Goal: Transaction & Acquisition: Purchase product/service

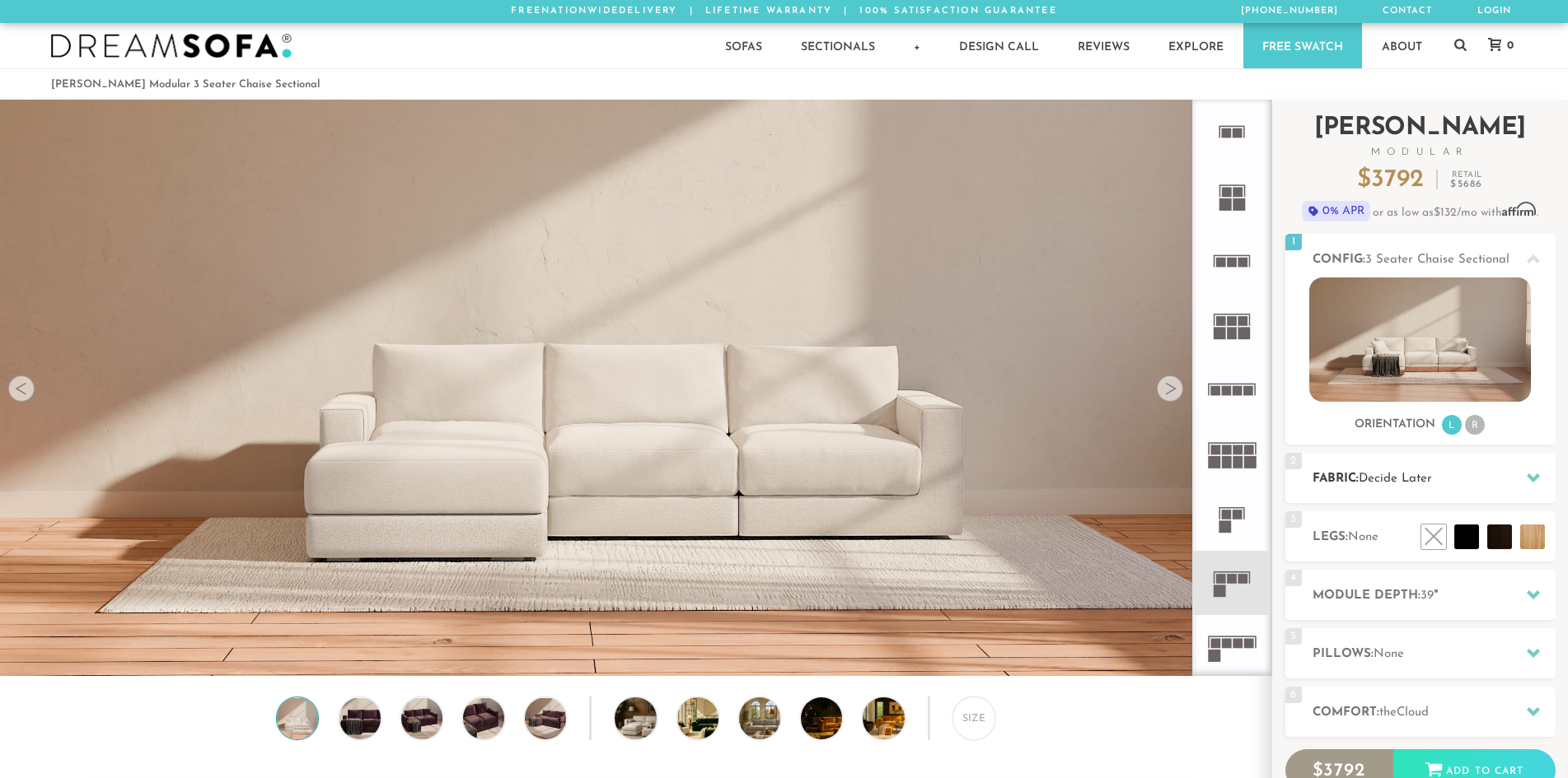
click at [1504, 473] on h2 "Fabric: Decide Later" at bounding box center [1434, 478] width 243 height 19
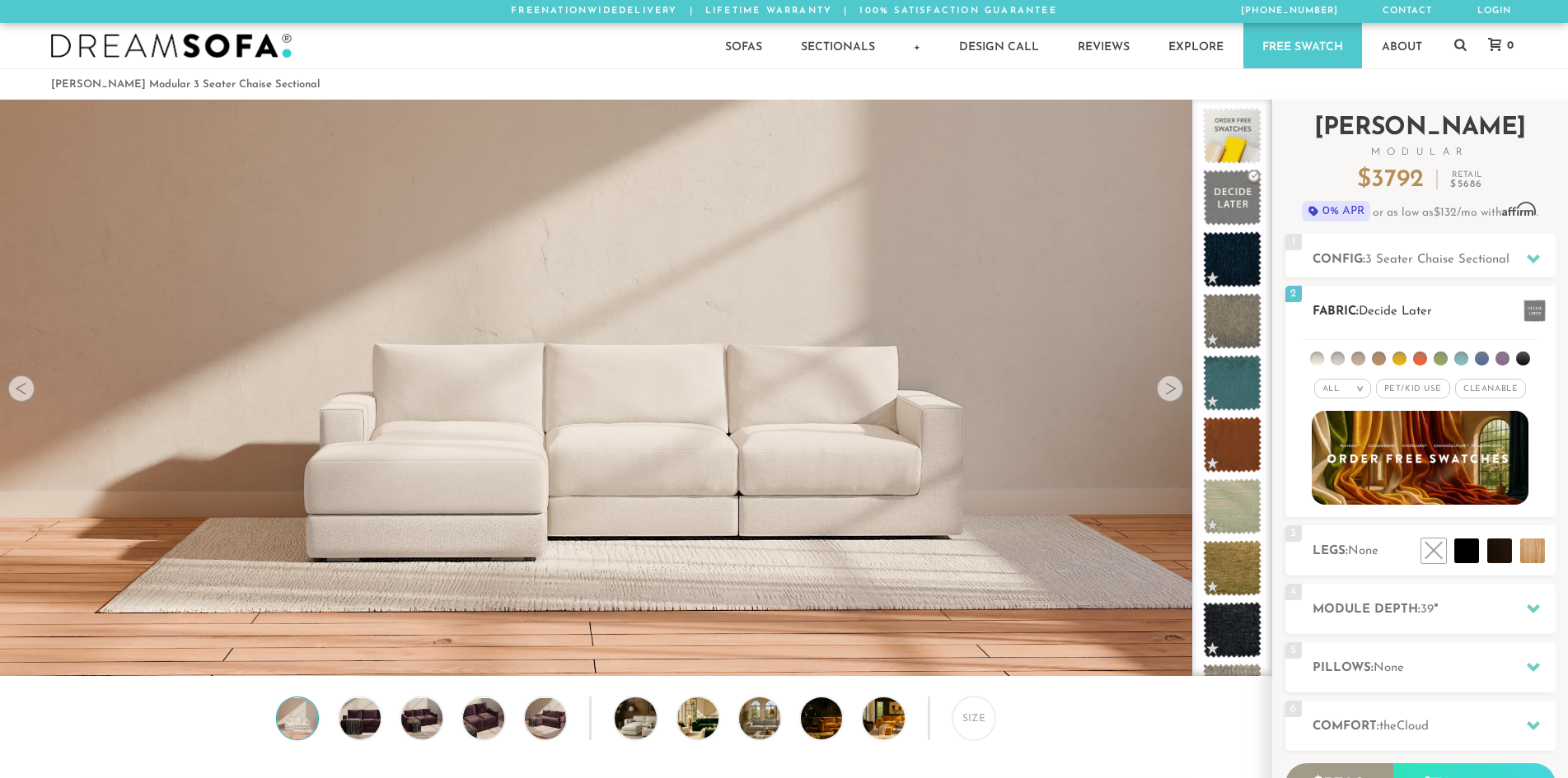
click at [1359, 388] on em ">" at bounding box center [1360, 388] width 12 height 8
click at [1346, 527] on li "Luxury" at bounding box center [1342, 528] width 57 height 23
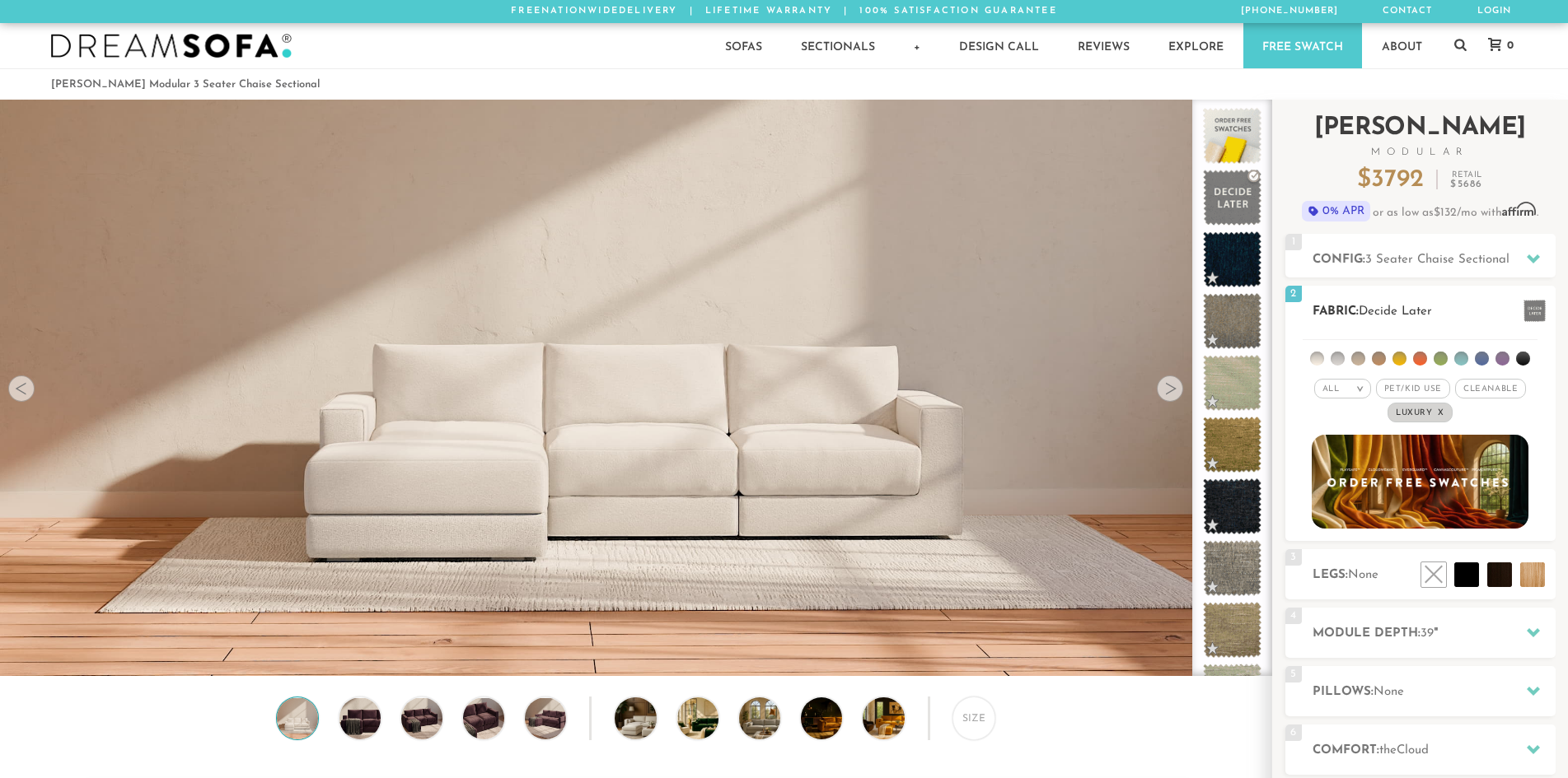
click at [1317, 359] on li at bounding box center [1317, 359] width 14 height 14
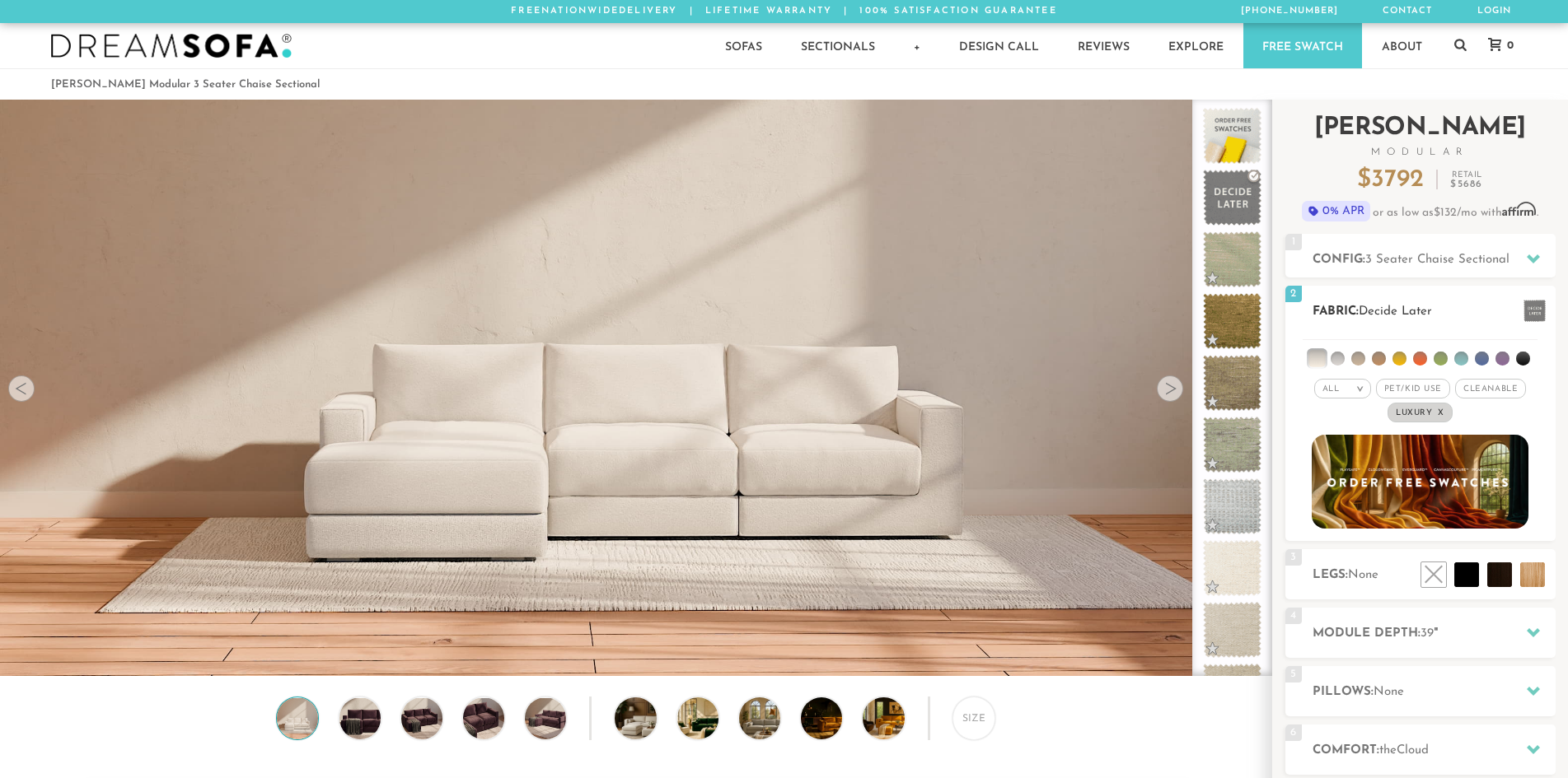
click at [1336, 359] on li at bounding box center [1338, 359] width 14 height 14
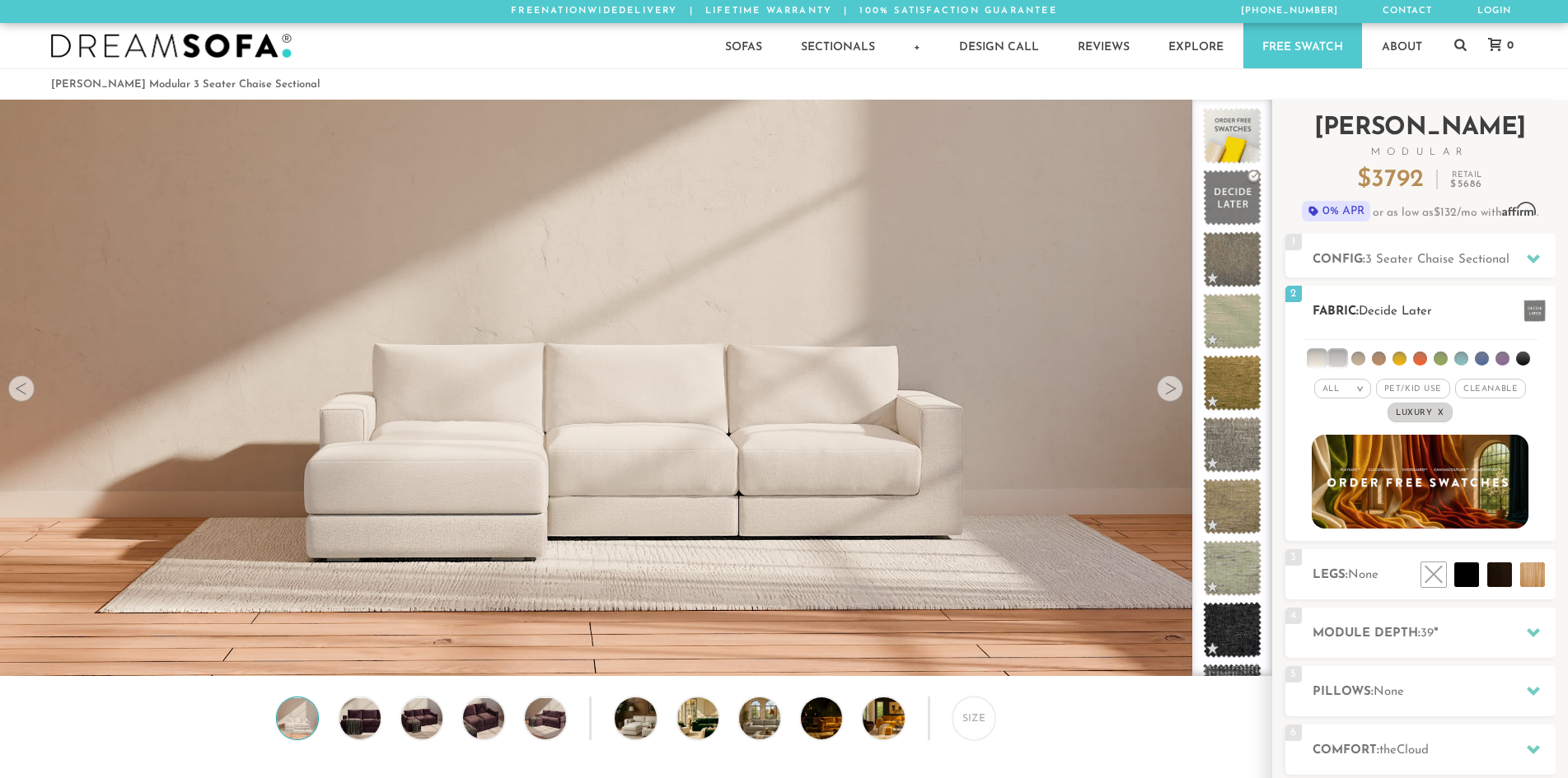
click at [1322, 360] on li at bounding box center [1316, 358] width 17 height 17
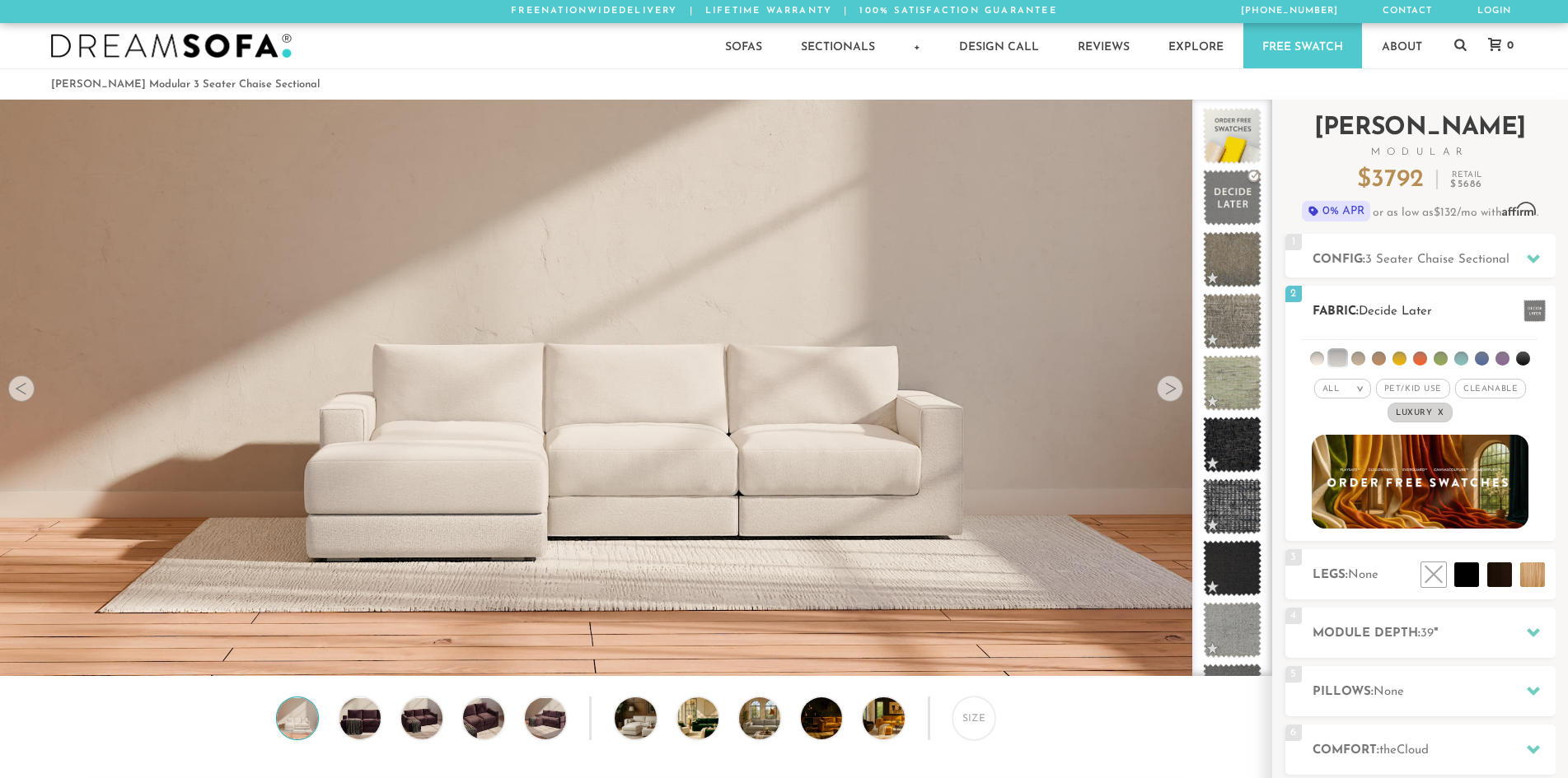
click at [1383, 356] on li at bounding box center [1378, 359] width 14 height 14
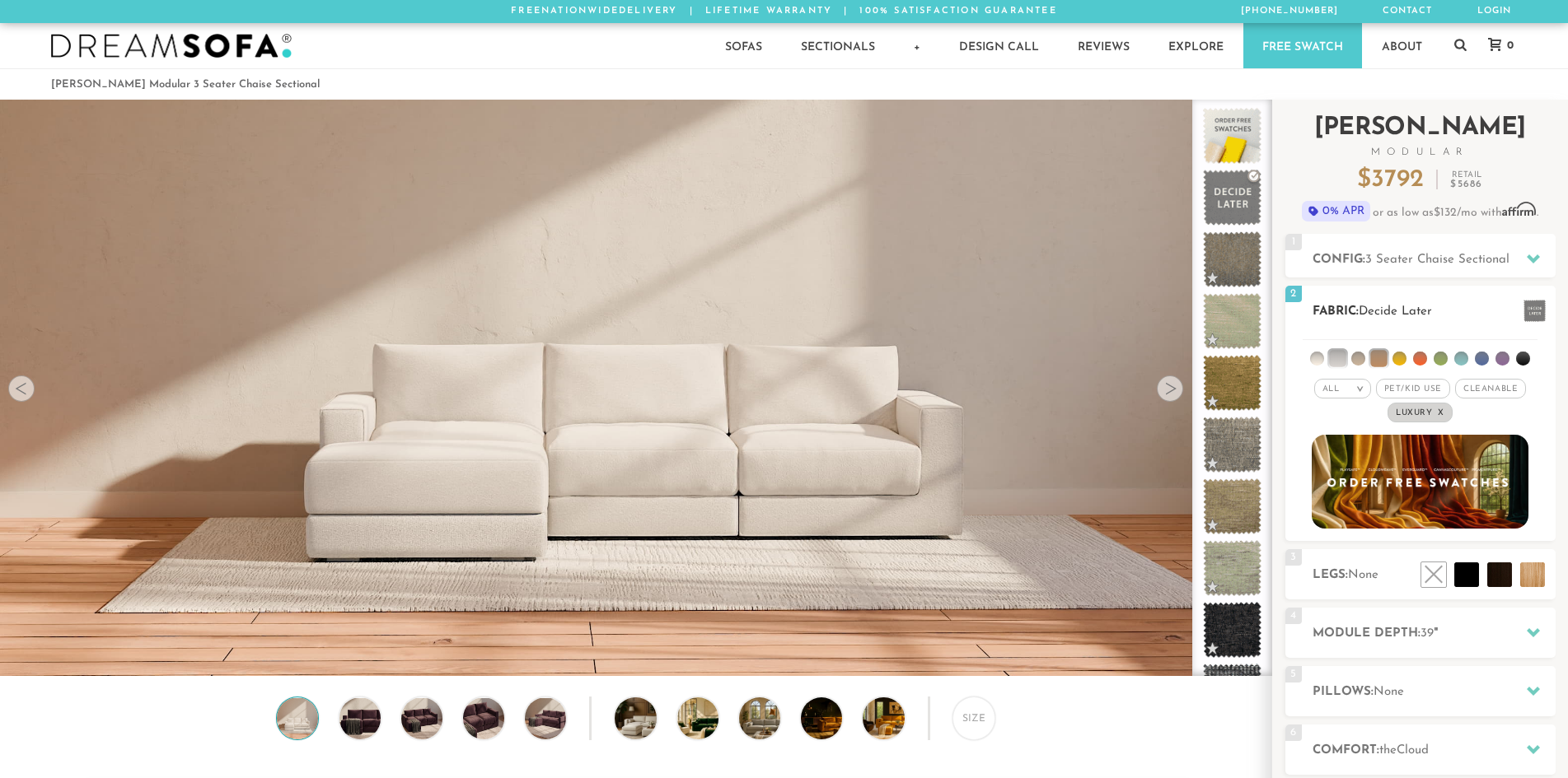
click at [1419, 357] on li at bounding box center [1420, 359] width 14 height 14
click at [1419, 357] on li at bounding box center [1419, 358] width 17 height 17
click at [1462, 356] on li at bounding box center [1461, 359] width 14 height 14
click at [1478, 355] on li at bounding box center [1482, 359] width 14 height 14
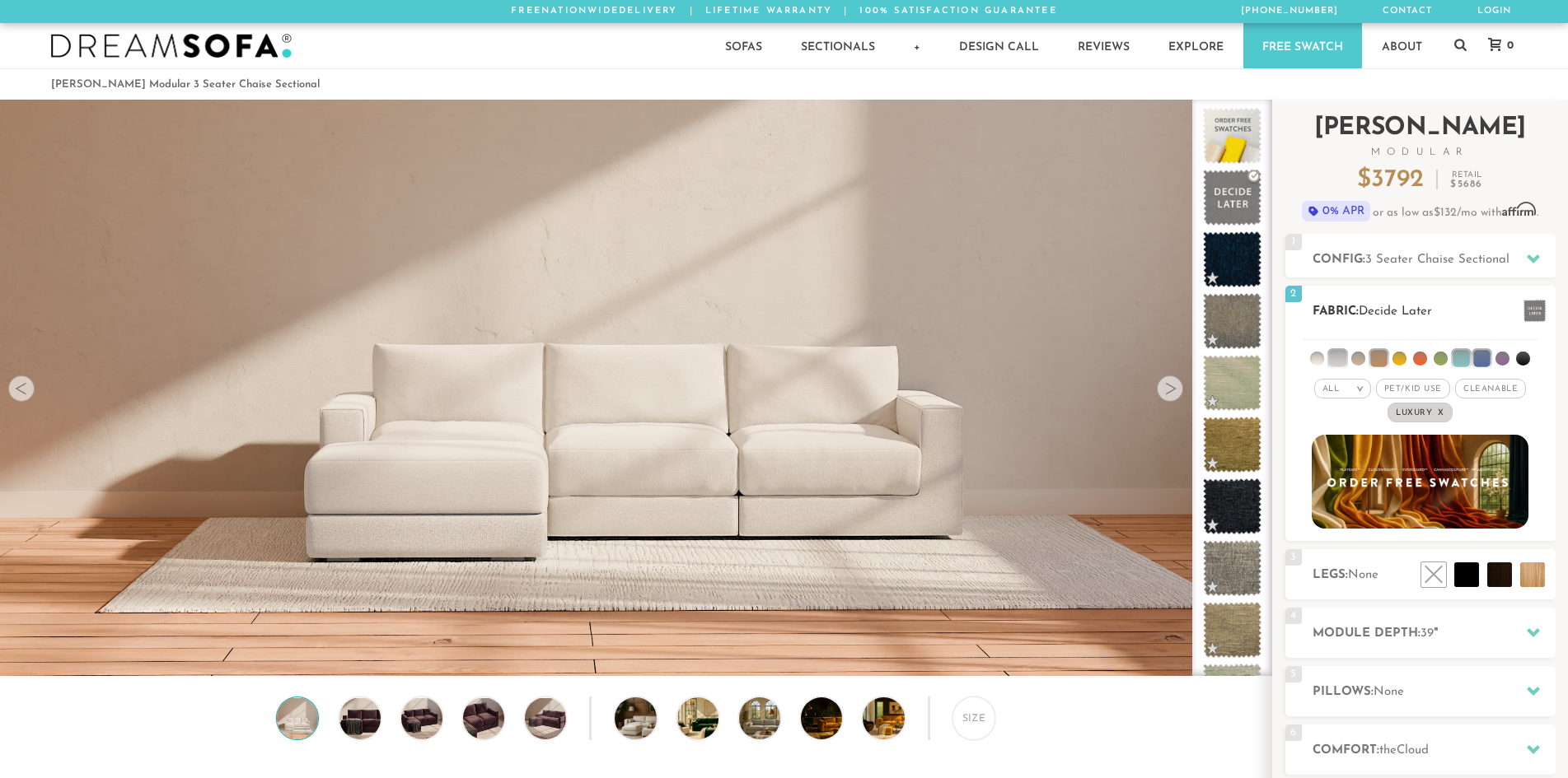
click at [1422, 357] on li at bounding box center [1420, 359] width 14 height 14
click at [1400, 358] on li at bounding box center [1400, 359] width 14 height 14
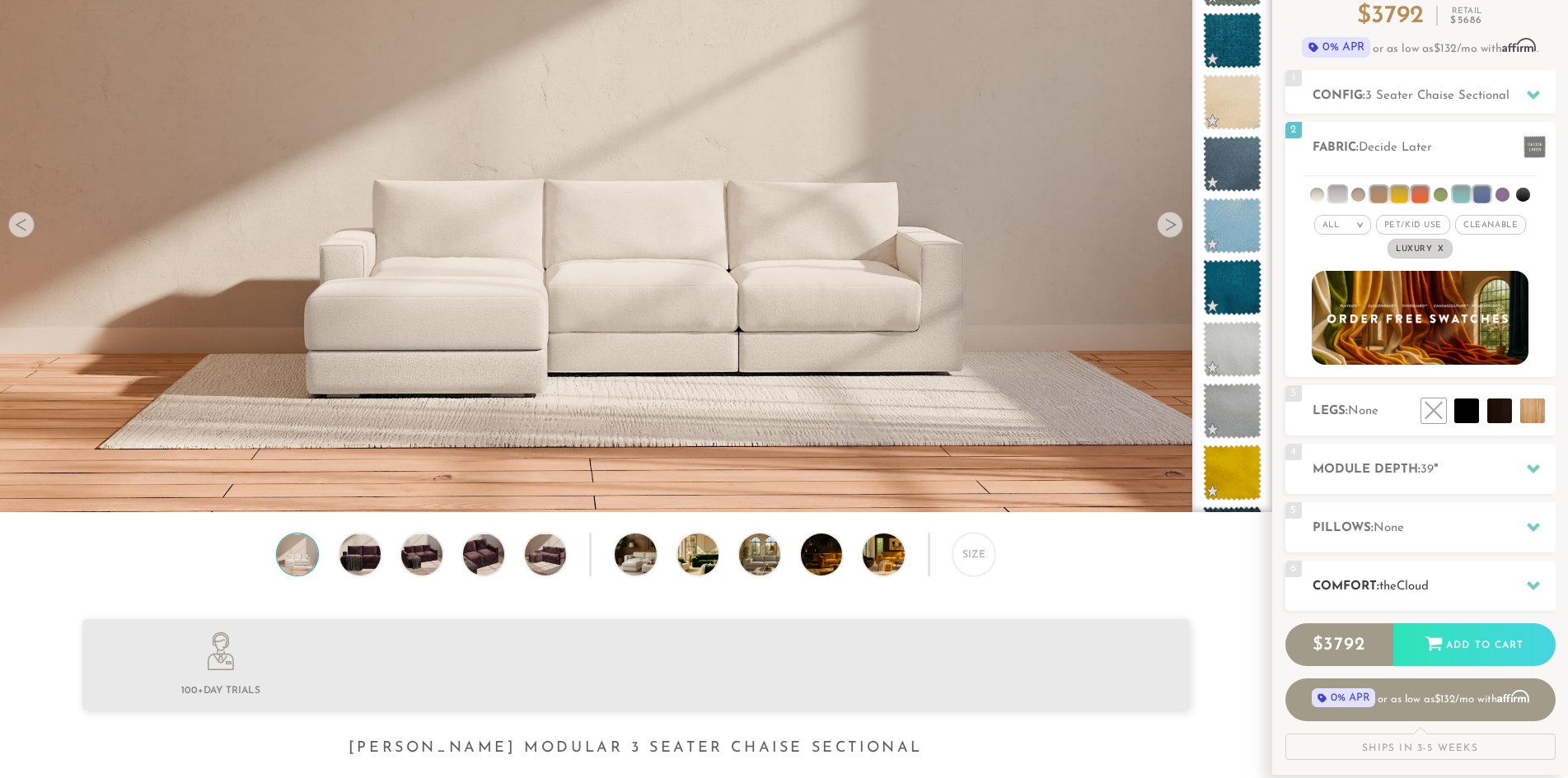
scroll to position [165, 0]
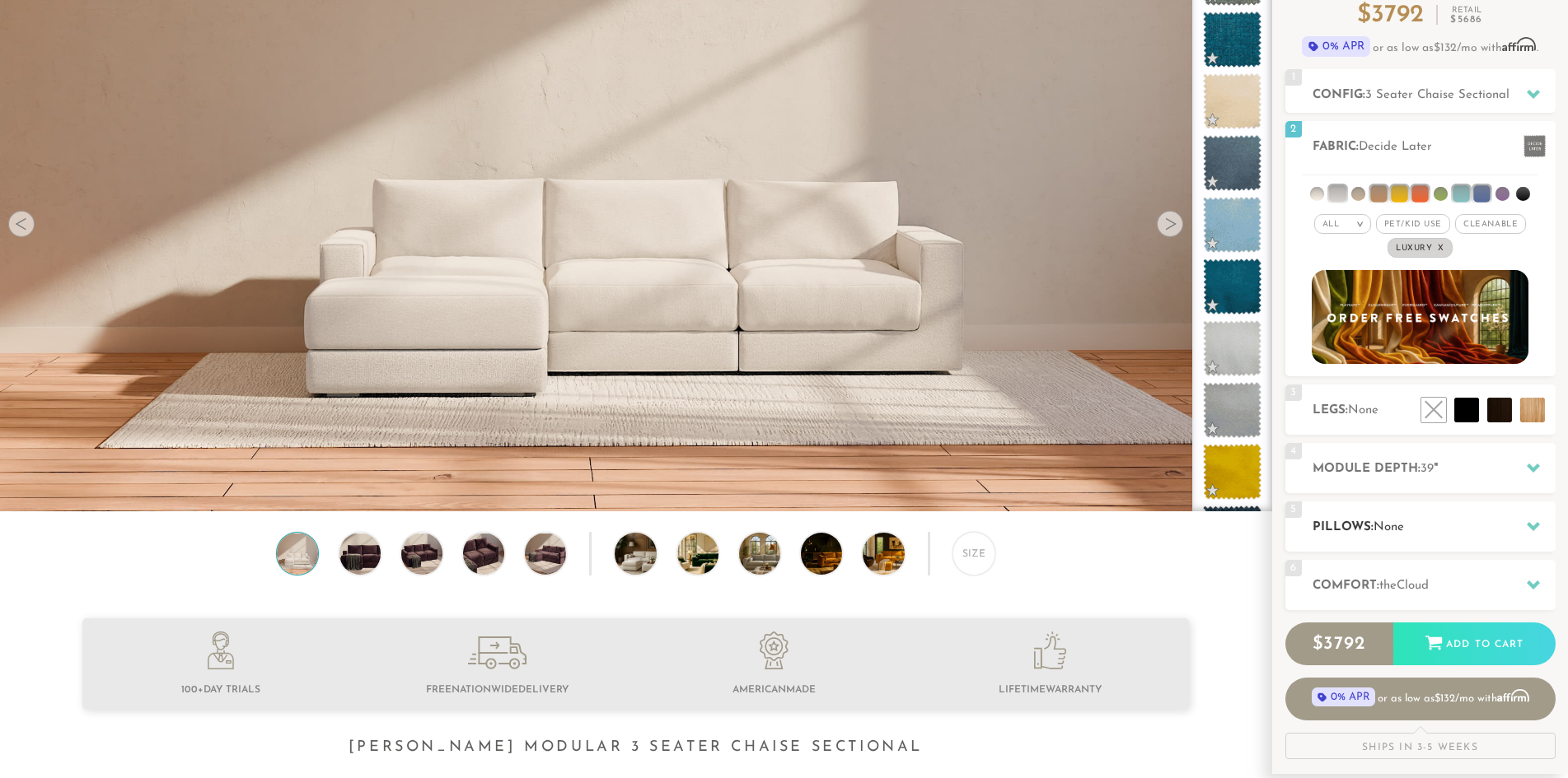
click at [1529, 526] on icon at bounding box center [1533, 526] width 13 height 9
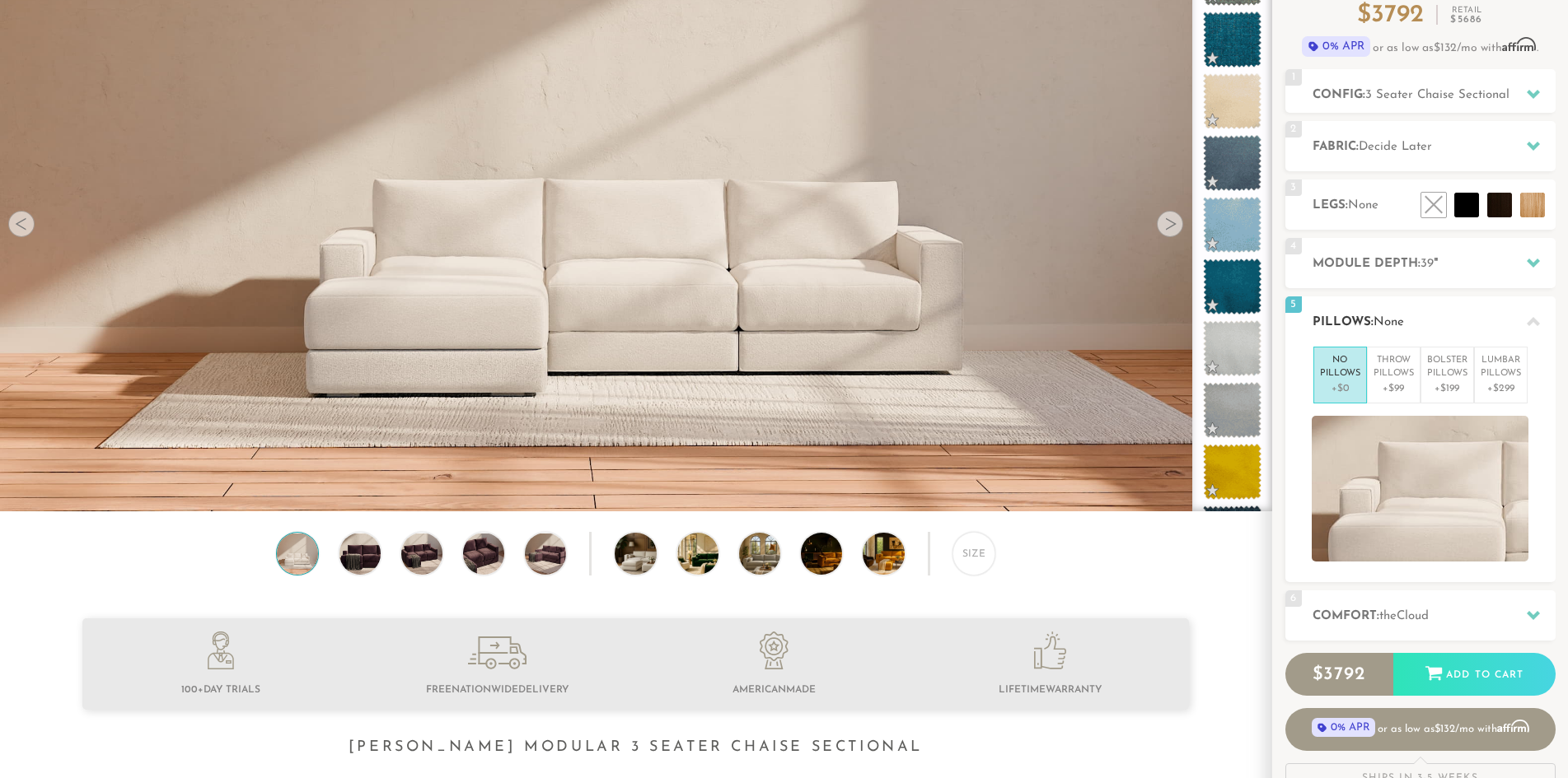
click at [1529, 526] on div at bounding box center [1420, 488] width 270 height 146
click at [1536, 611] on icon at bounding box center [1533, 615] width 13 height 13
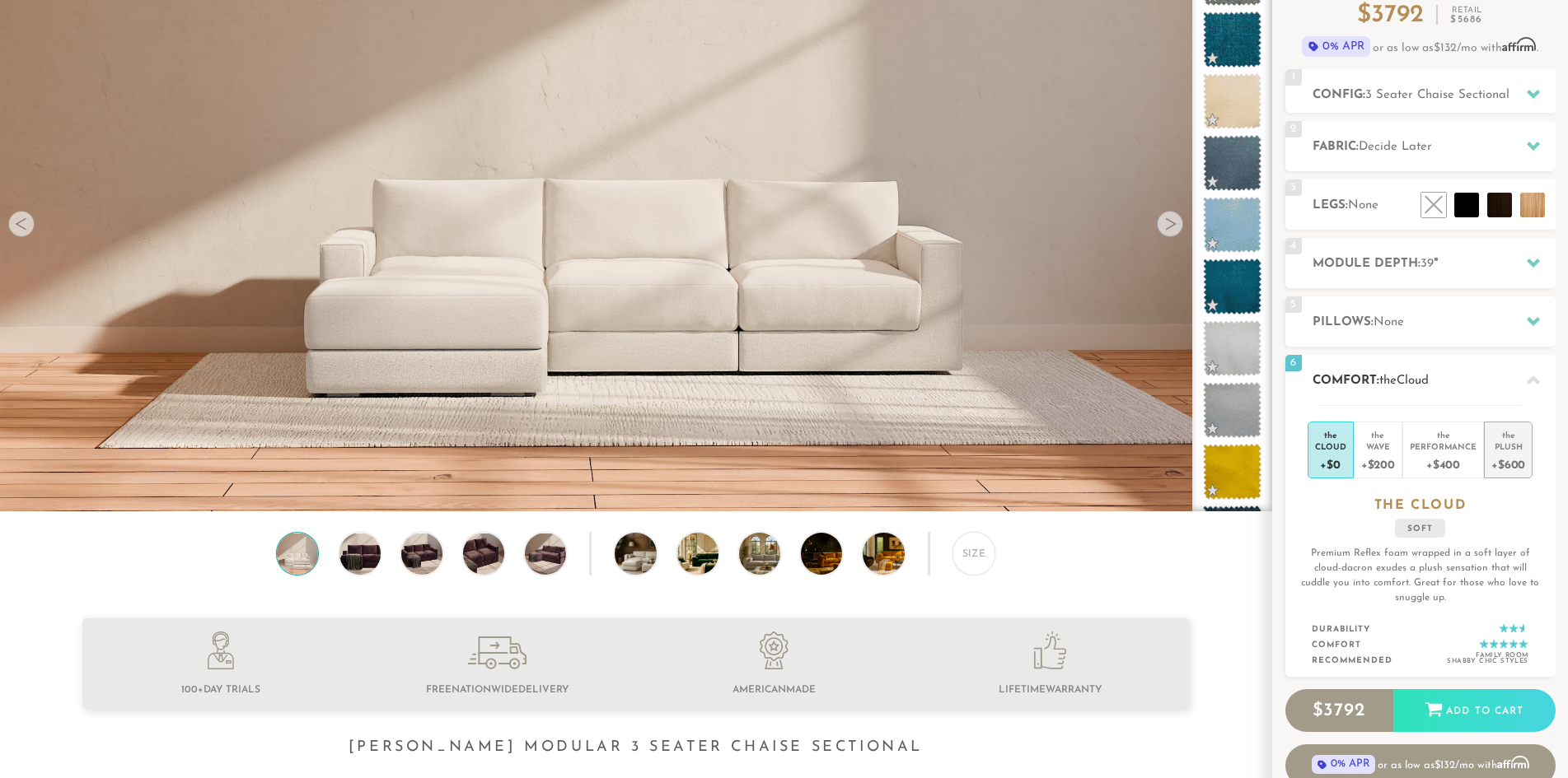
click at [1500, 454] on div "+$600" at bounding box center [1508, 463] width 34 height 24
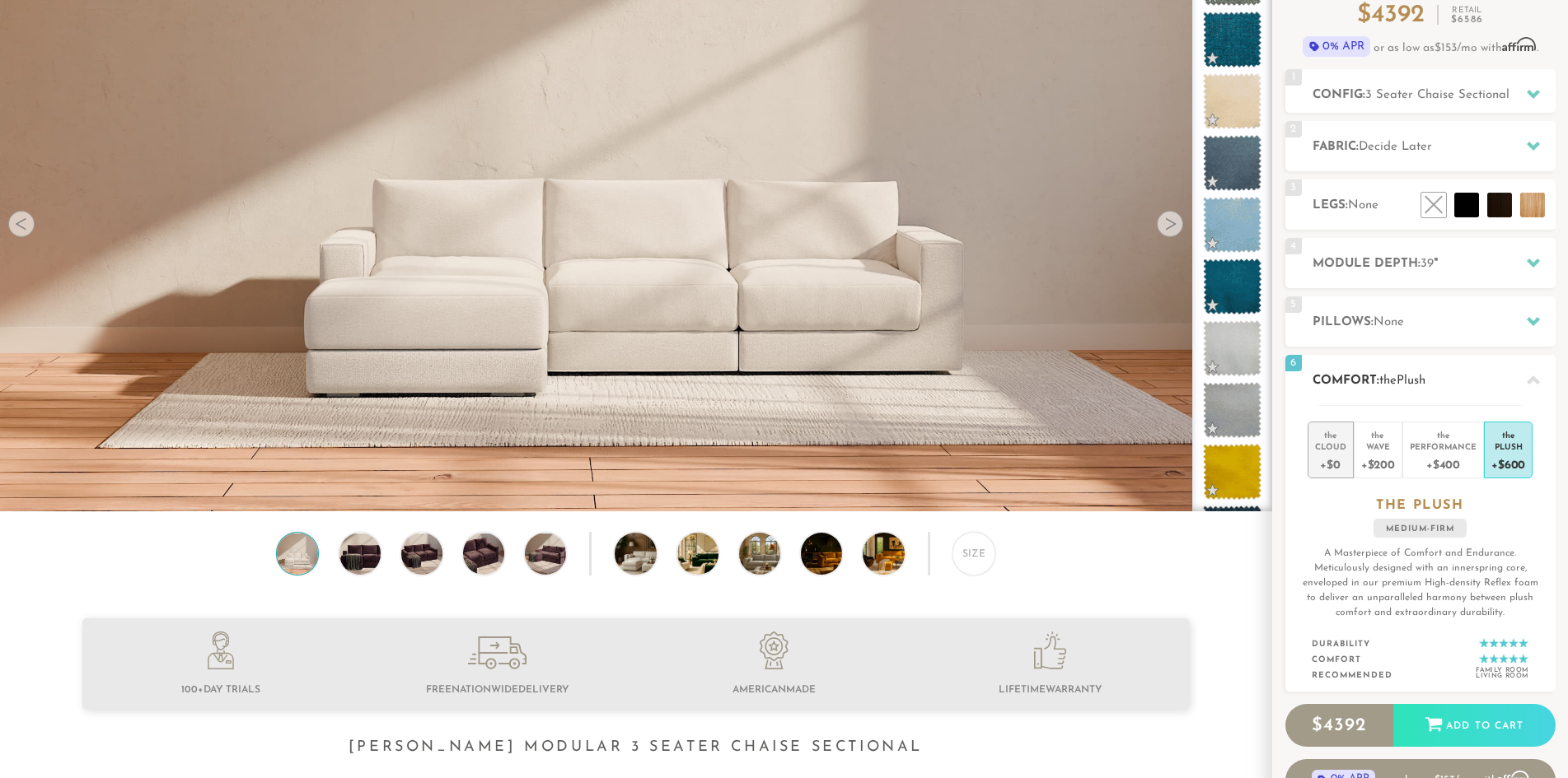
click at [1335, 457] on div "+$0" at bounding box center [1330, 463] width 31 height 24
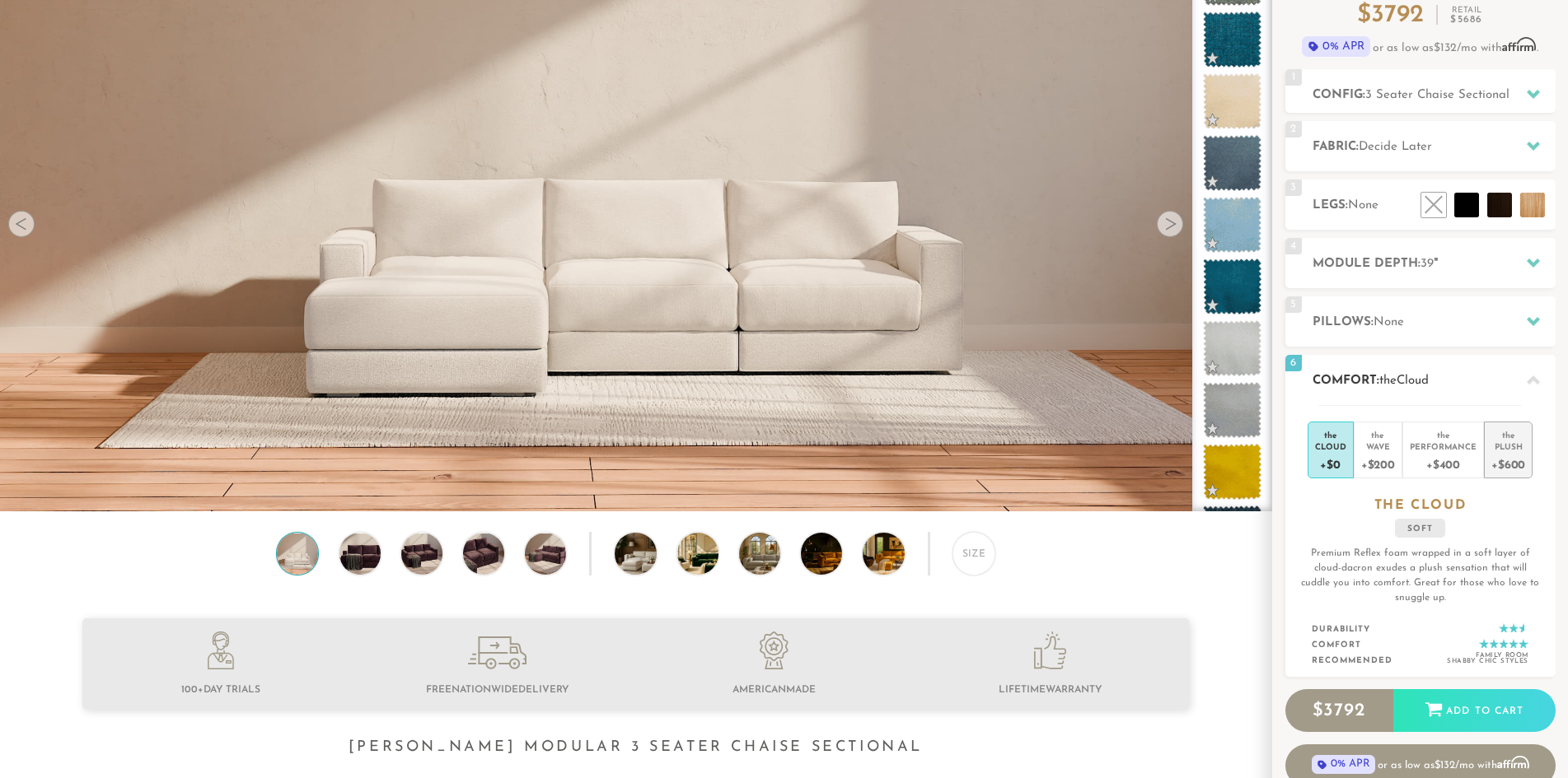
click at [1495, 447] on div "Plush" at bounding box center [1508, 446] width 34 height 12
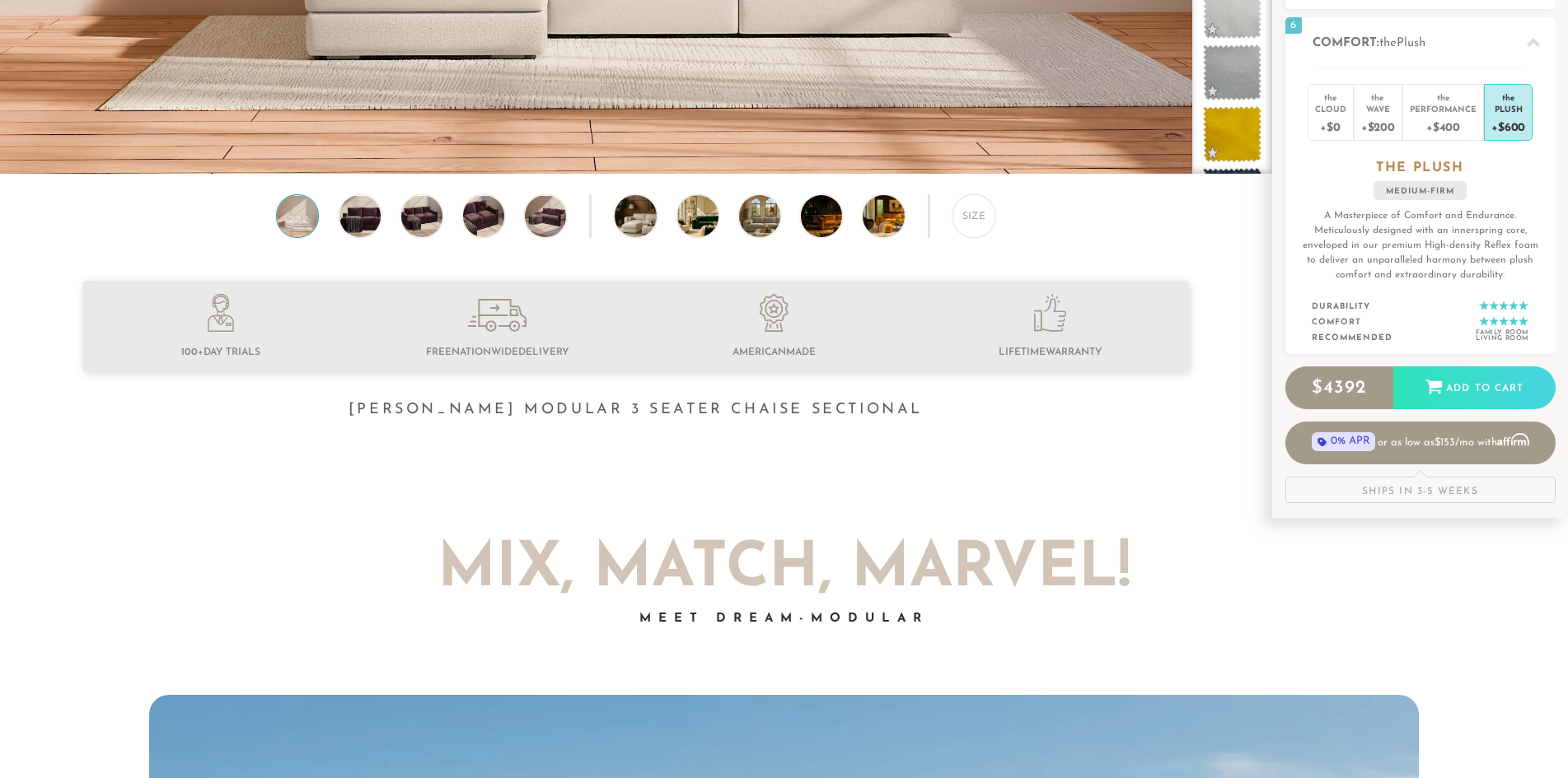
scroll to position [0, 0]
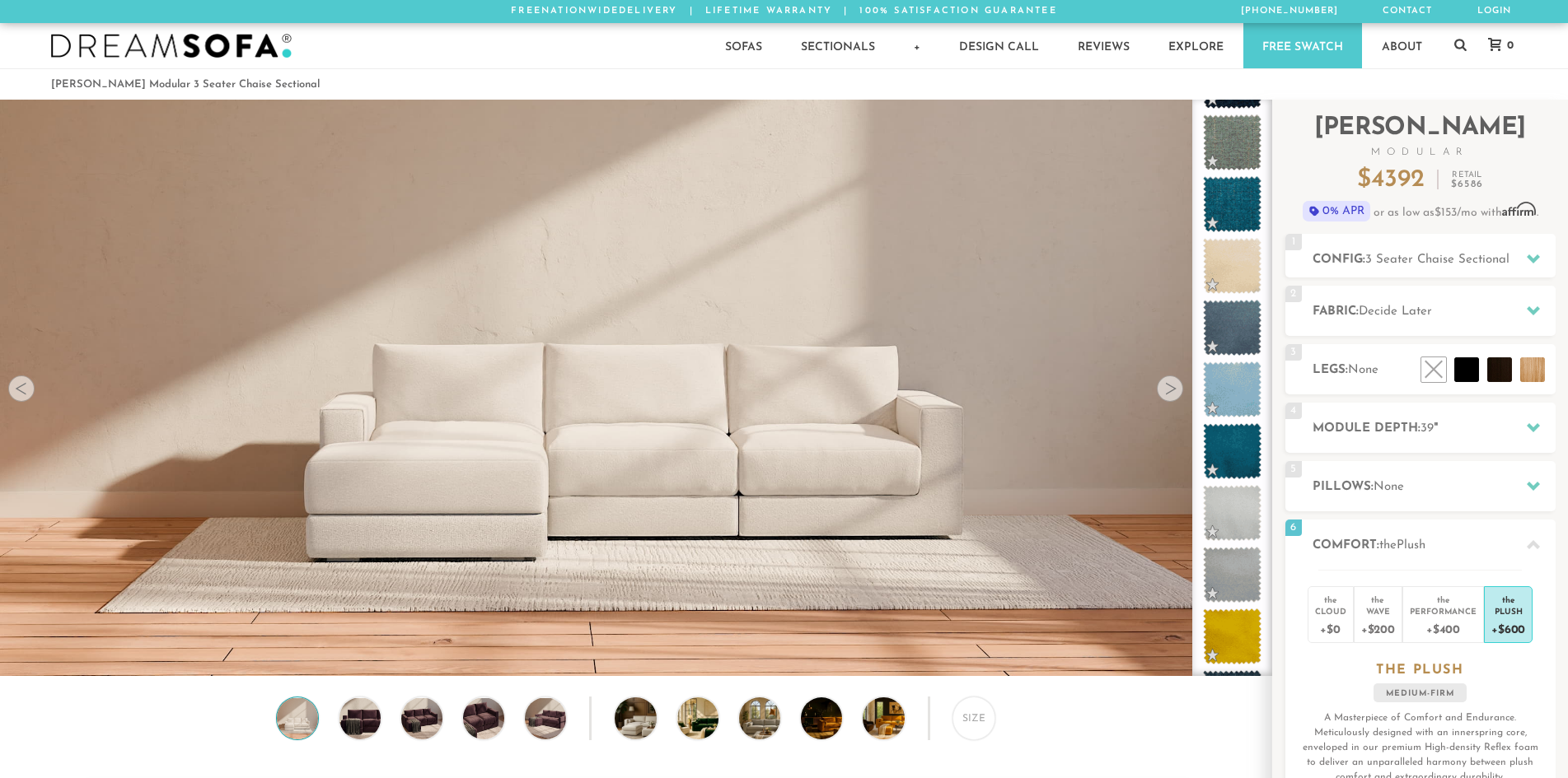
click at [1026, 12] on p "Free Nationwide Delivery | Lifetime Warranty | 100% Satisfaction Guarantee" at bounding box center [784, 12] width 1500 height 23
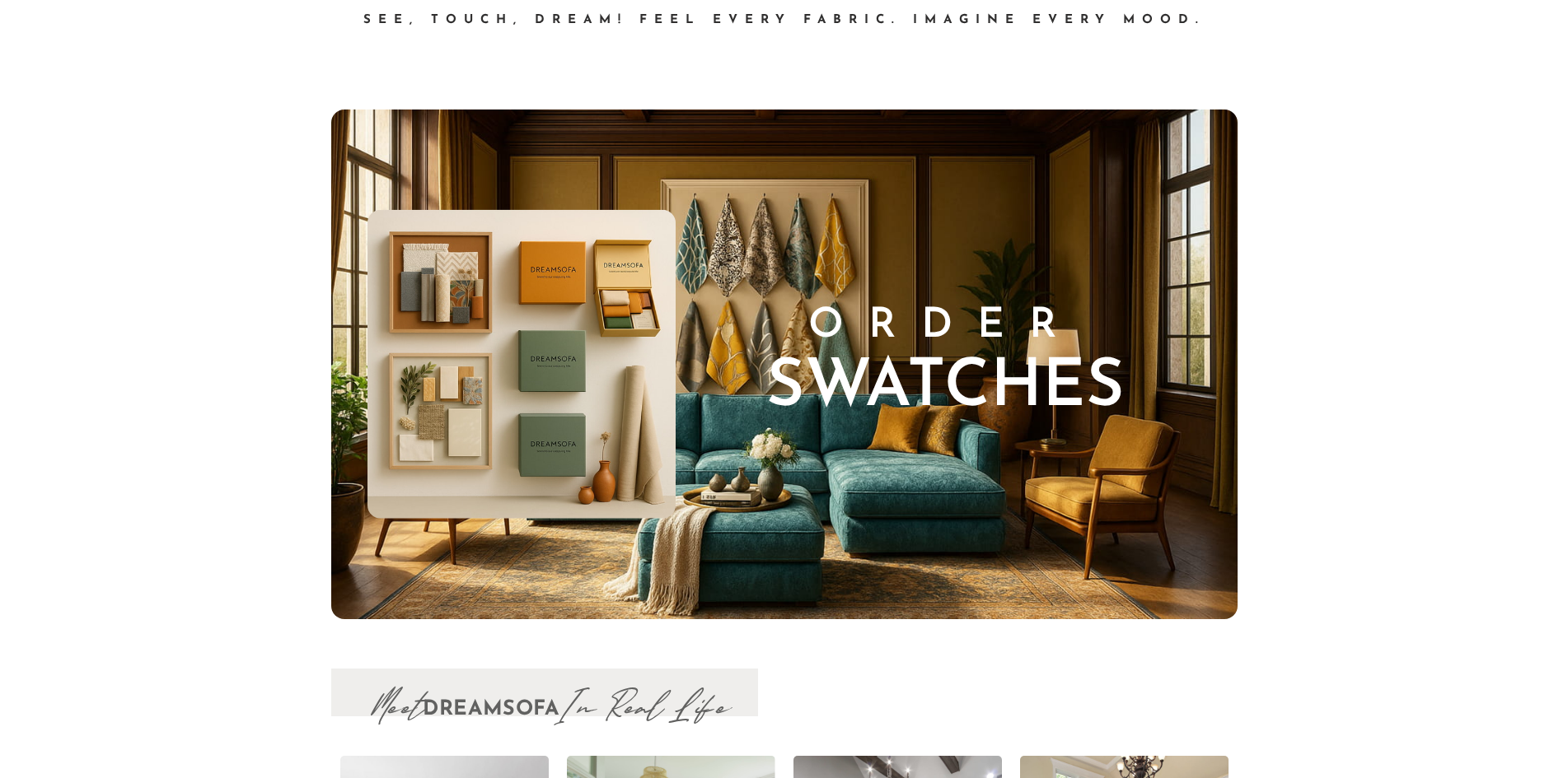
scroll to position [18514, 0]
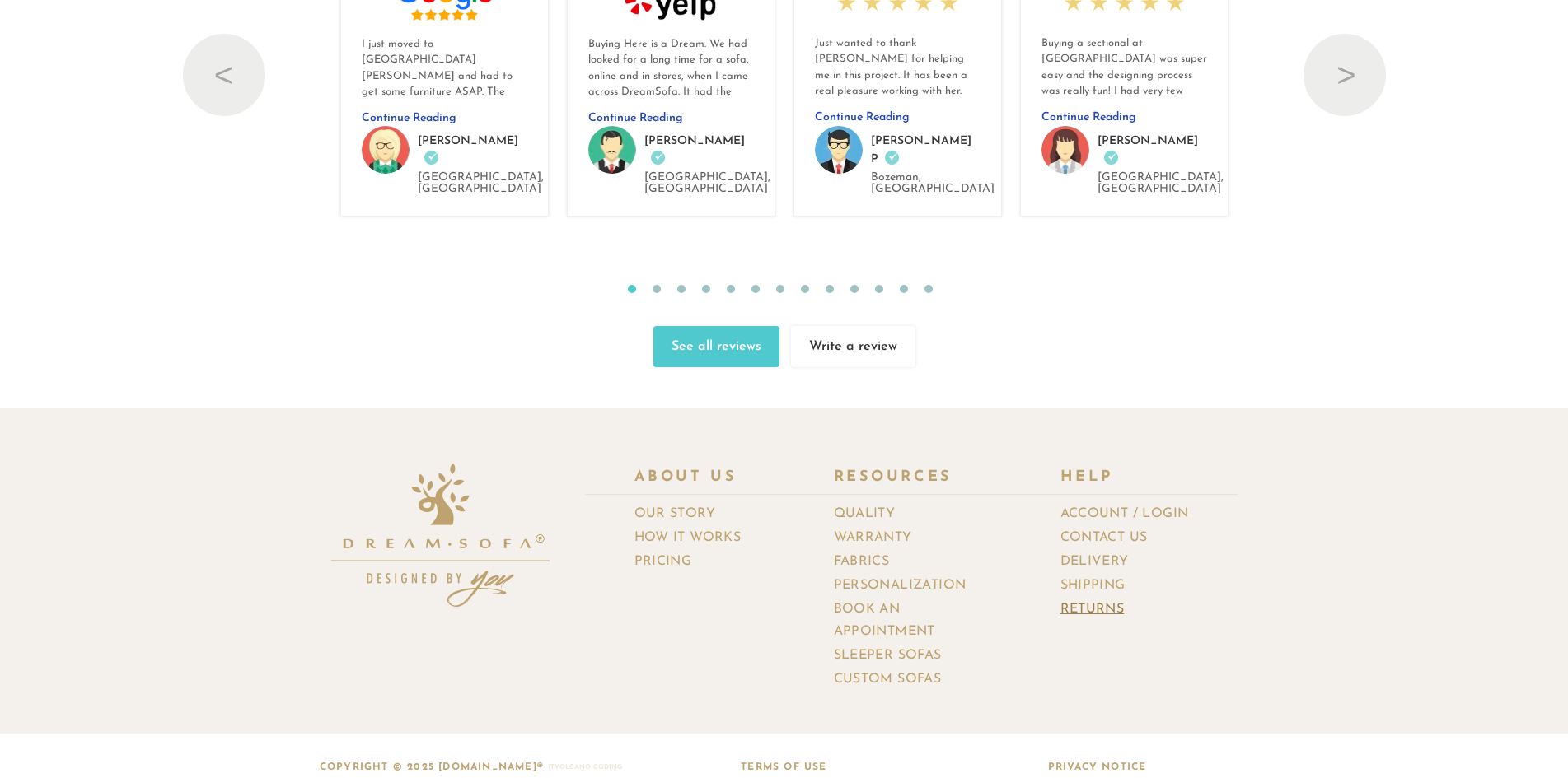
click at [1105, 598] on link "Returns" at bounding box center [1098, 610] width 76 height 24
